Goal: Task Accomplishment & Management: Manage account settings

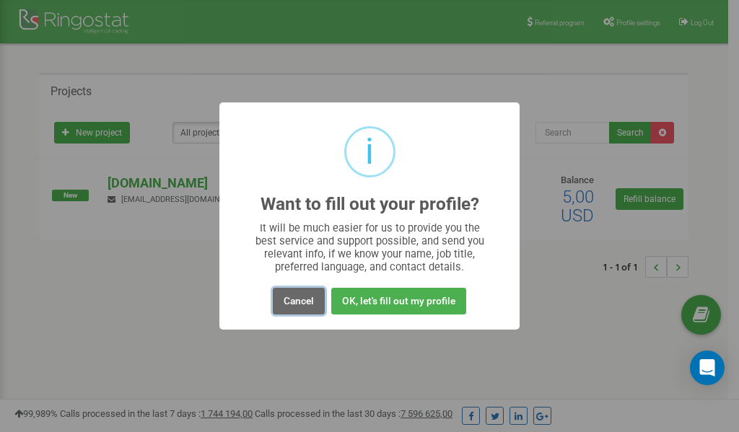
click at [294, 301] on button "Cancel" at bounding box center [299, 301] width 52 height 27
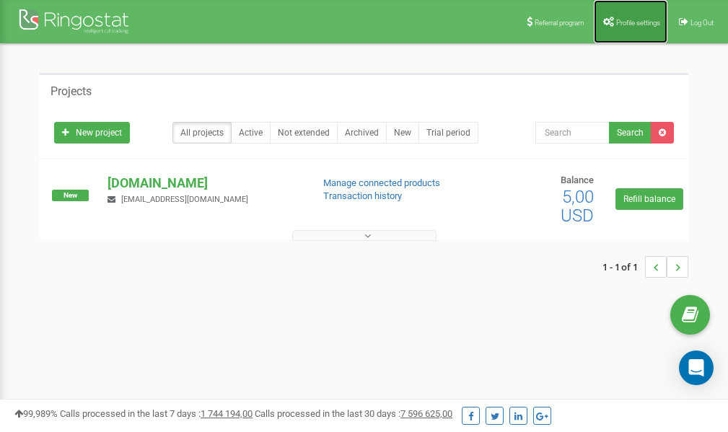
click at [622, 24] on span "Profile settings" at bounding box center [638, 23] width 44 height 8
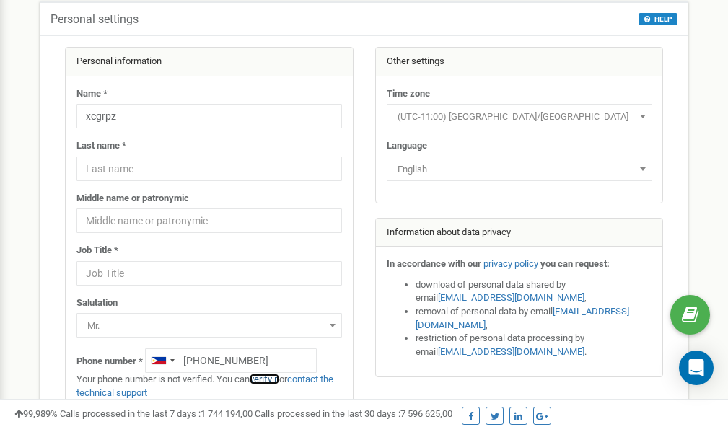
click at [272, 379] on link "verify it" at bounding box center [265, 379] width 30 height 11
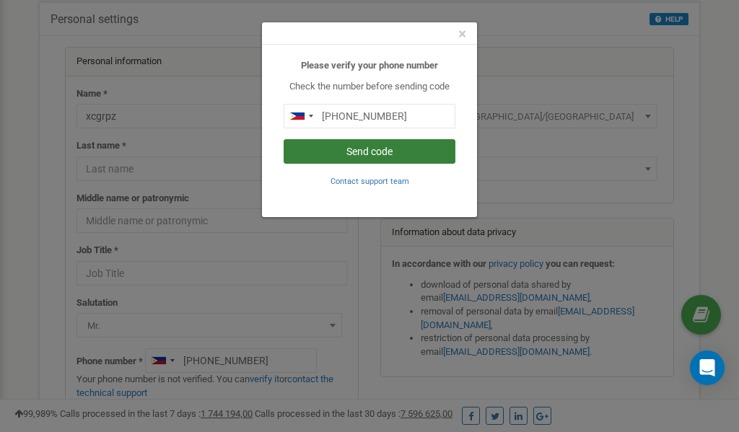
click at [361, 155] on button "Send code" at bounding box center [370, 151] width 172 height 25
